Goal: Information Seeking & Learning: Learn about a topic

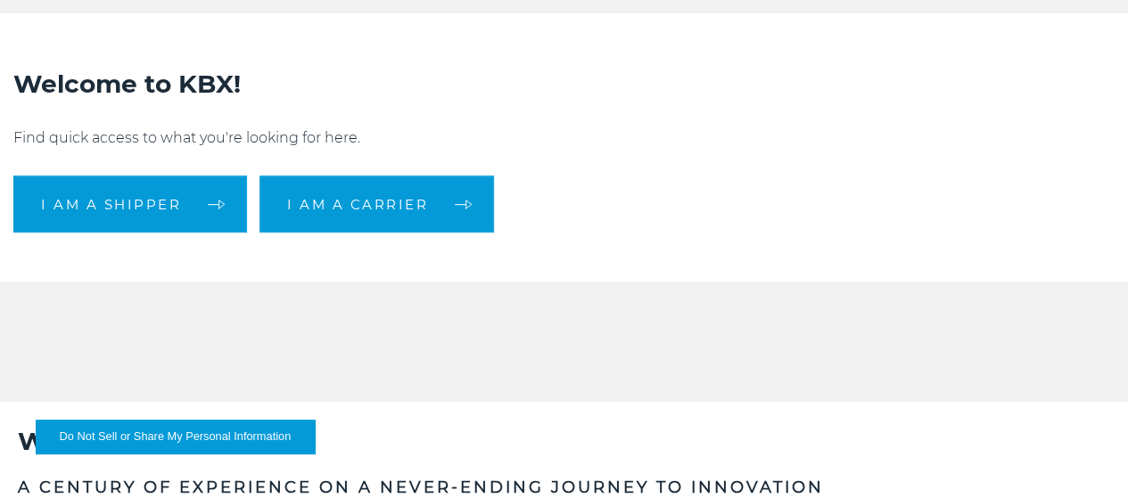
scroll to position [357, 0]
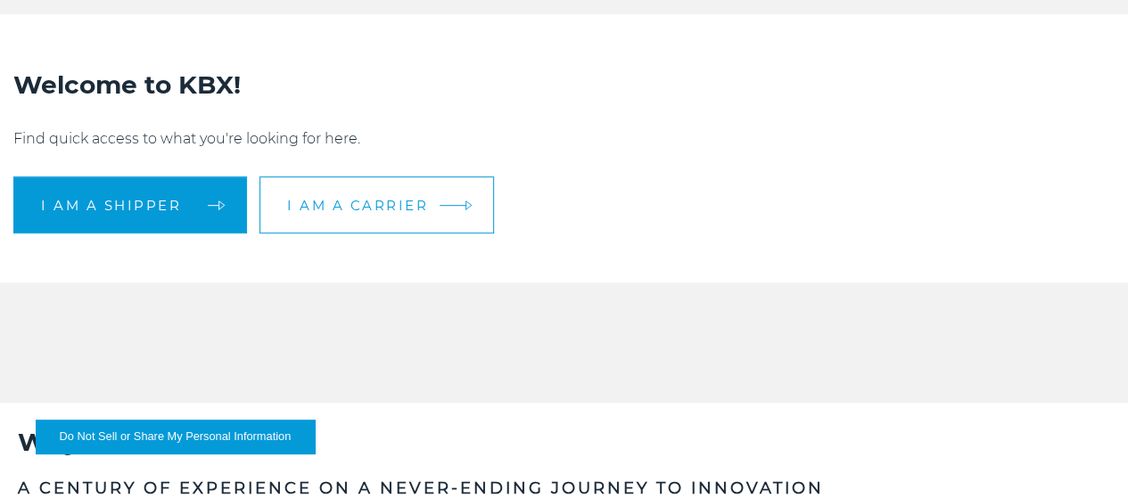
click at [456, 234] on link "I am a carrier" at bounding box center [376, 205] width 234 height 57
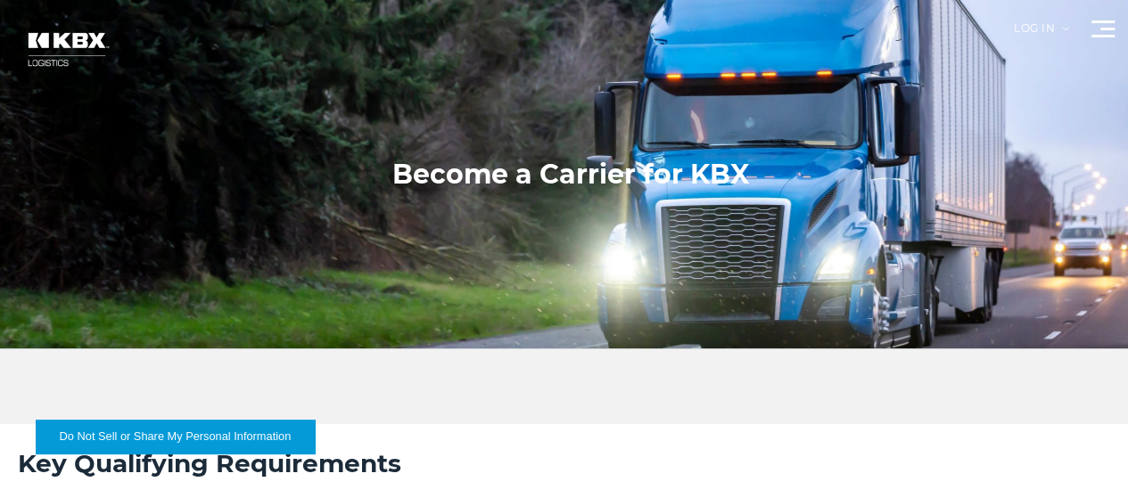
scroll to position [119, 0]
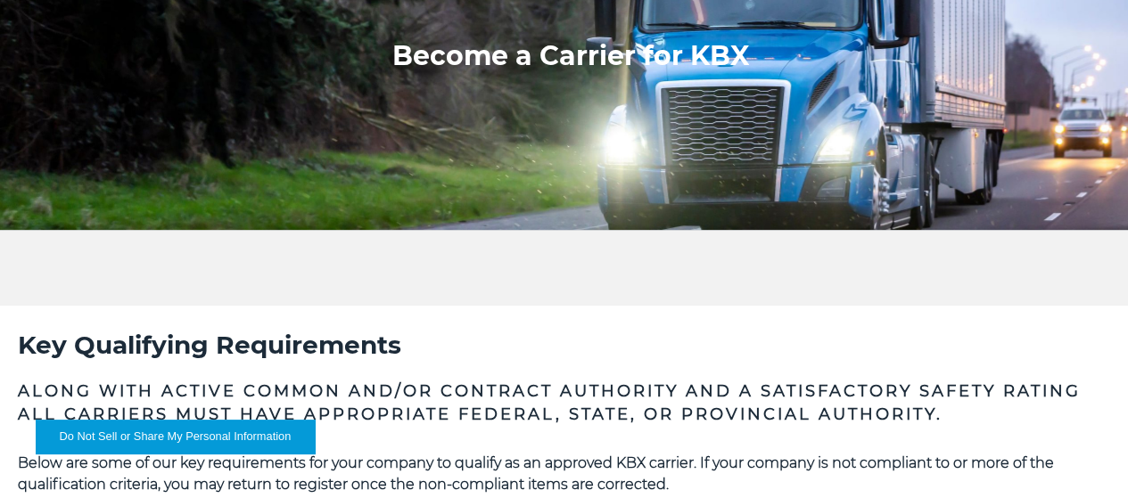
click at [0, 0] on link "Our Solutions" at bounding box center [0, 0] width 0 height 0
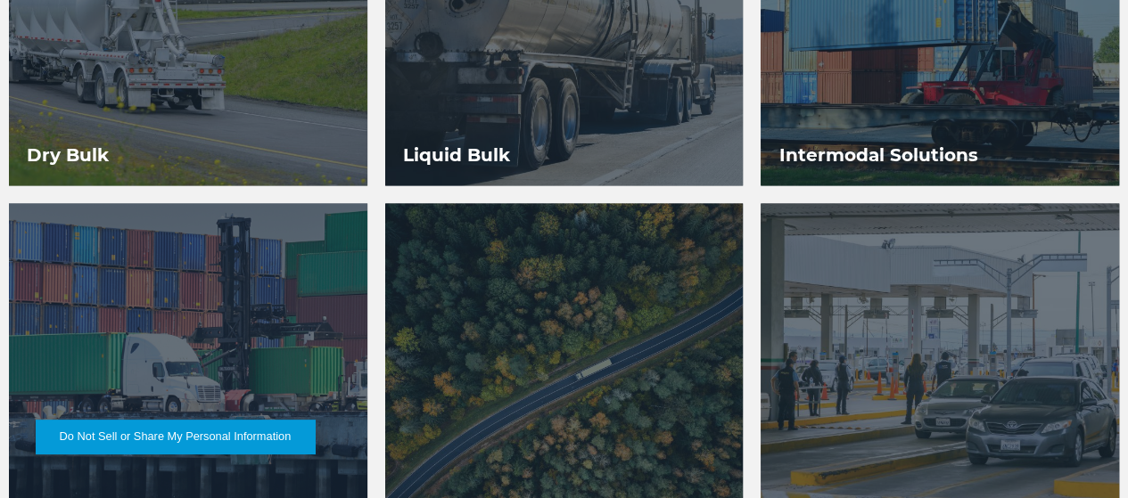
scroll to position [950, 0]
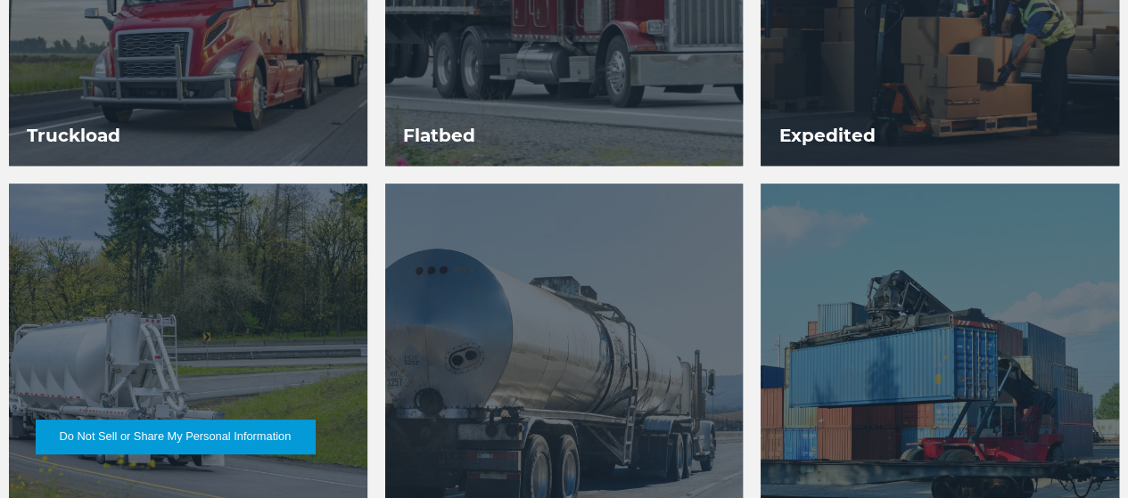
click at [448, 105] on h3 "Flatbed" at bounding box center [439, 135] width 108 height 61
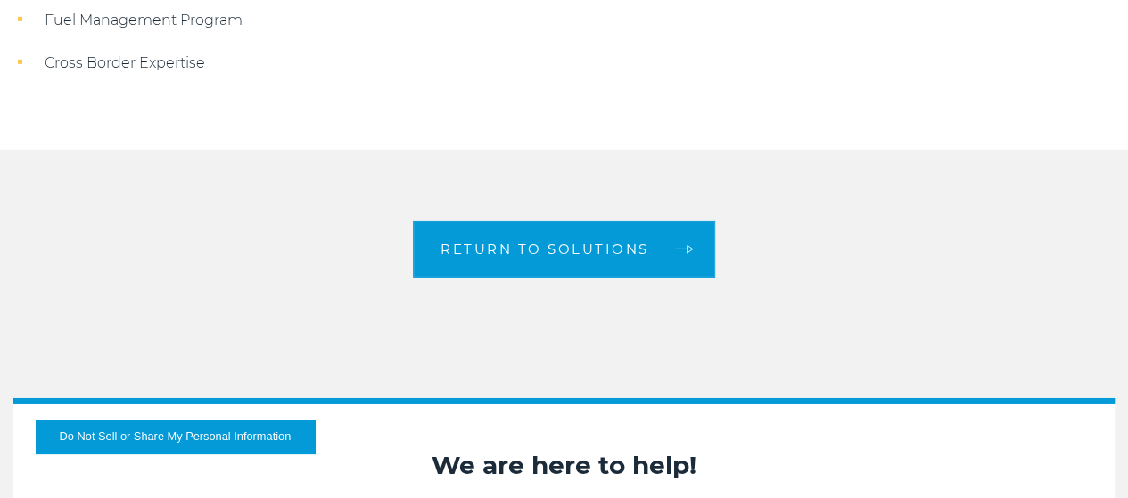
scroll to position [2463, 0]
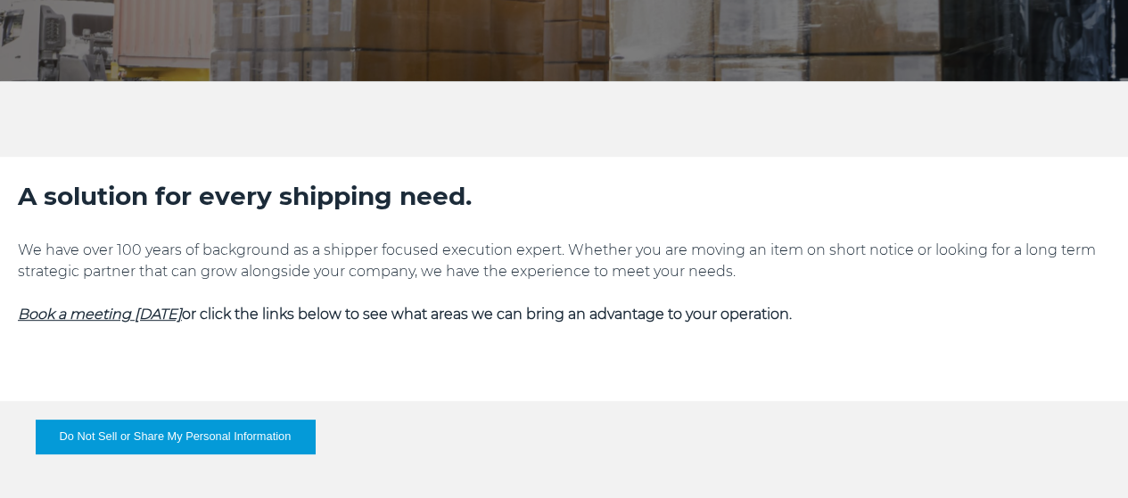
scroll to position [357, 0]
